Goal: Check status: Check status

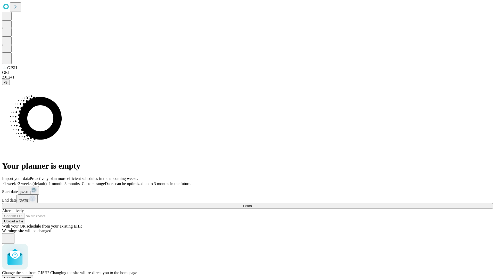
click at [31, 276] on span "Confirm" at bounding box center [25, 278] width 12 height 4
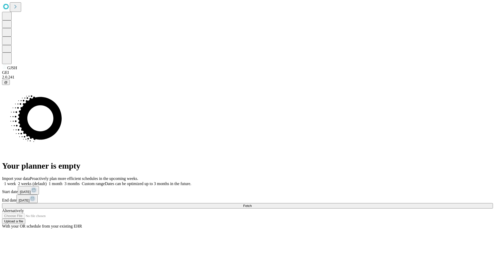
click at [47, 182] on label "2 weeks (default)" at bounding box center [31, 184] width 31 height 4
click at [252, 204] on span "Fetch" at bounding box center [247, 206] width 9 height 4
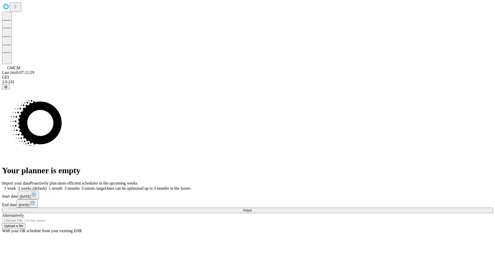
click at [252, 209] on span "Fetch" at bounding box center [247, 211] width 9 height 4
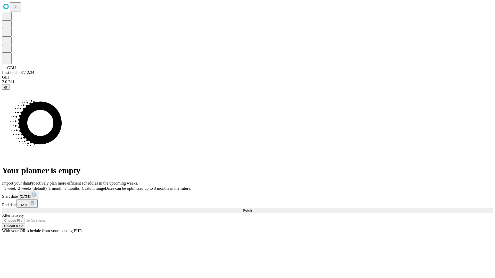
click at [47, 186] on label "2 weeks (default)" at bounding box center [31, 188] width 31 height 4
click at [252, 209] on span "Fetch" at bounding box center [247, 211] width 9 height 4
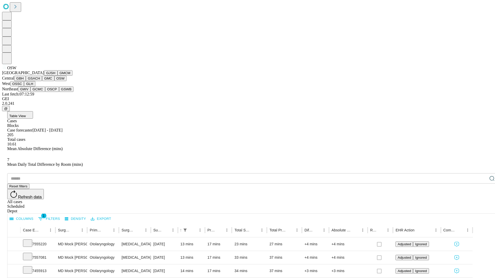
click at [24, 87] on button "OSSC" at bounding box center [17, 83] width 14 height 5
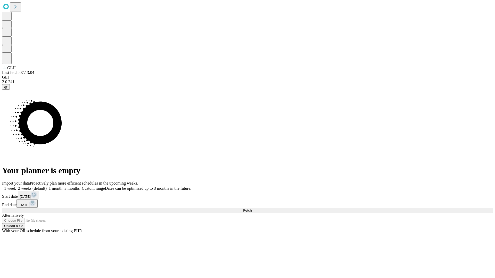
click at [47, 186] on label "2 weeks (default)" at bounding box center [31, 188] width 31 height 4
click at [252, 209] on span "Fetch" at bounding box center [247, 211] width 9 height 4
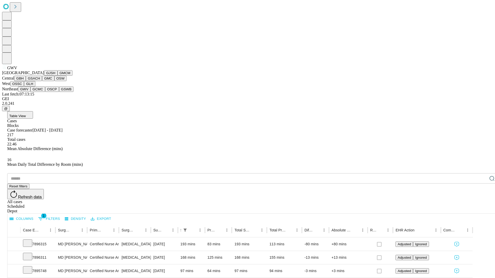
click at [40, 92] on button "GCMC" at bounding box center [37, 89] width 15 height 5
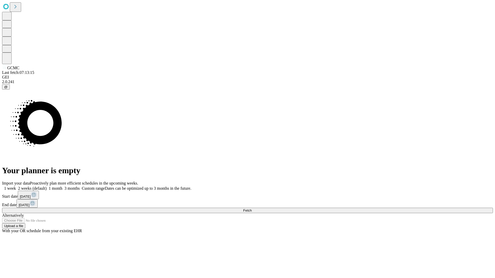
click at [47, 186] on label "2 weeks (default)" at bounding box center [31, 188] width 31 height 4
click at [252, 209] on span "Fetch" at bounding box center [247, 211] width 9 height 4
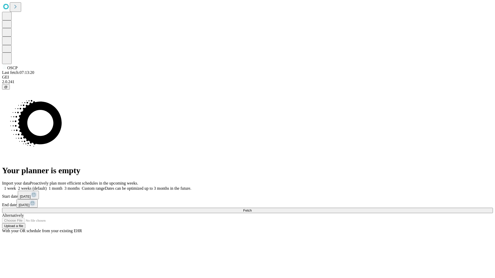
click at [47, 186] on label "2 weeks (default)" at bounding box center [31, 188] width 31 height 4
click at [252, 209] on span "Fetch" at bounding box center [247, 211] width 9 height 4
